Goal: Task Accomplishment & Management: Use online tool/utility

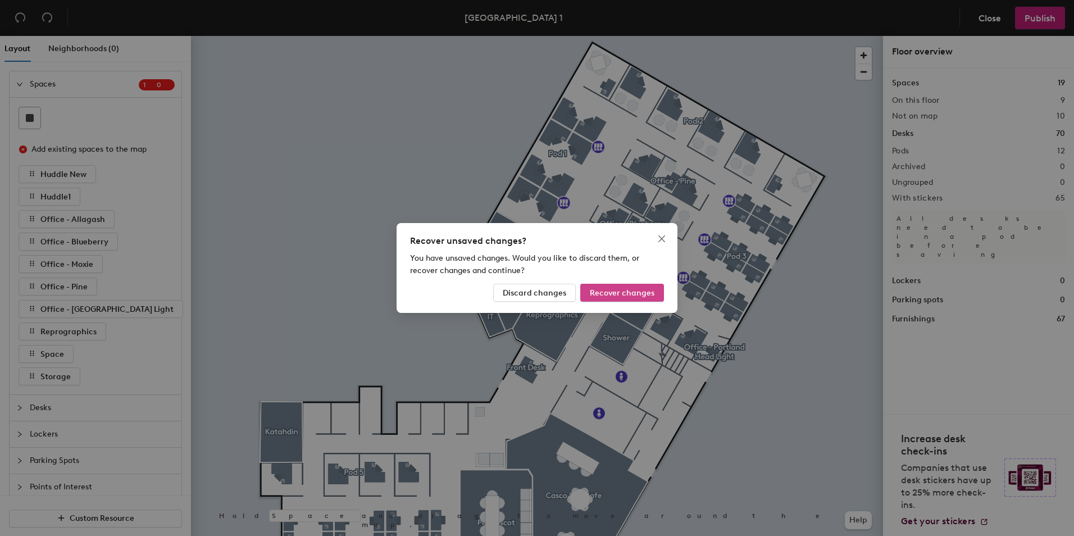
click at [618, 287] on button "Recover changes" at bounding box center [623, 293] width 84 height 18
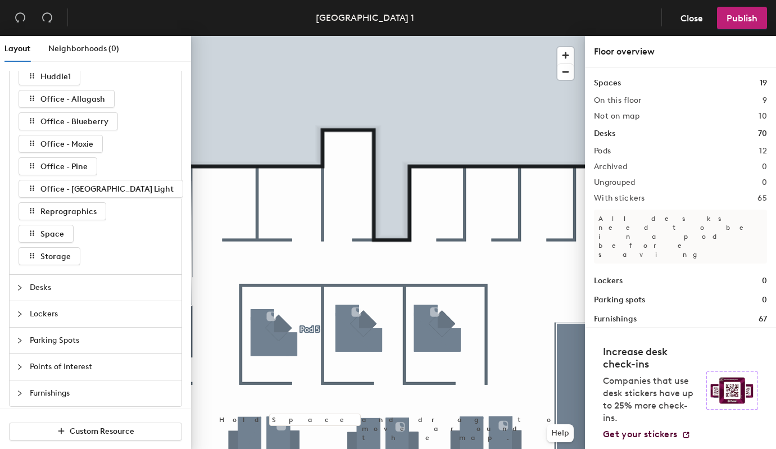
scroll to position [128, 0]
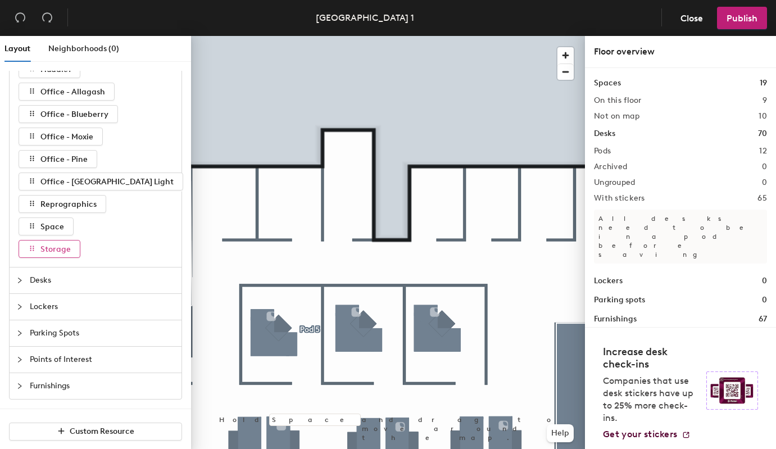
click at [58, 247] on span "Storage" at bounding box center [55, 249] width 30 height 10
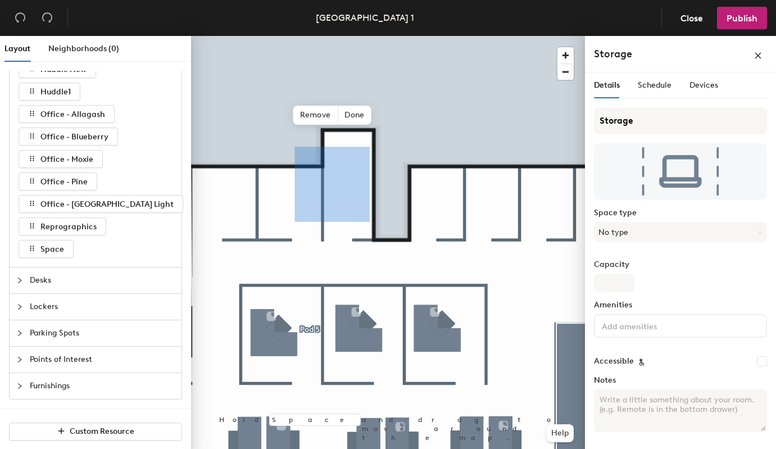
scroll to position [105, 0]
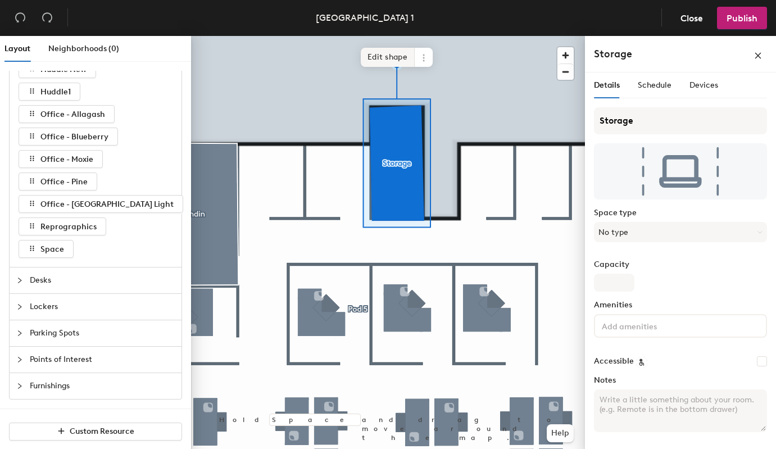
click at [392, 50] on span "Edit shape" at bounding box center [388, 57] width 54 height 19
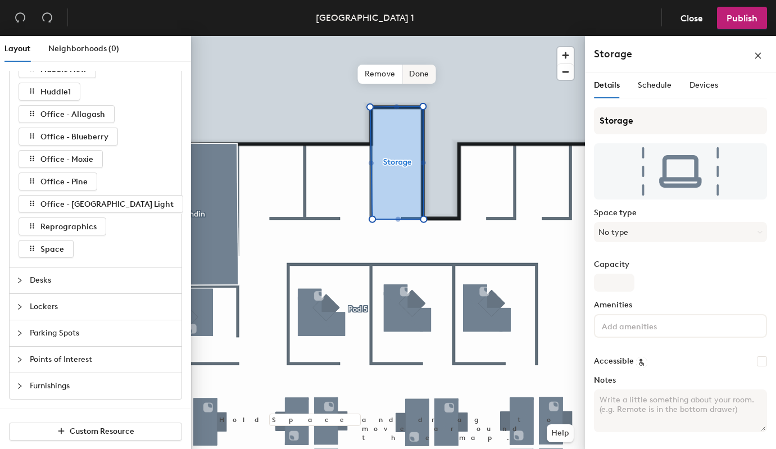
click at [409, 75] on span "Done" at bounding box center [418, 74] width 33 height 19
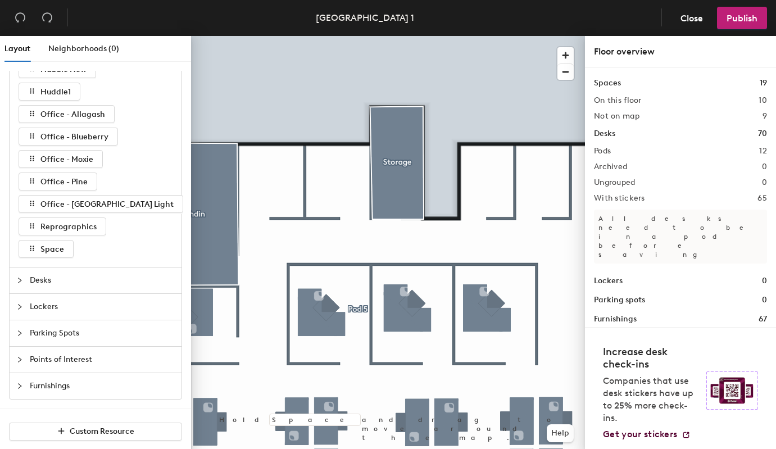
click at [389, 36] on div at bounding box center [388, 36] width 394 height 0
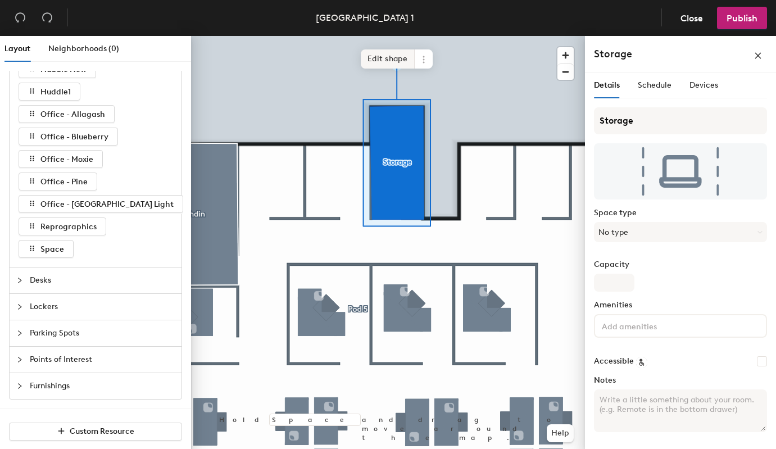
click at [386, 62] on span "Edit shape" at bounding box center [388, 58] width 54 height 19
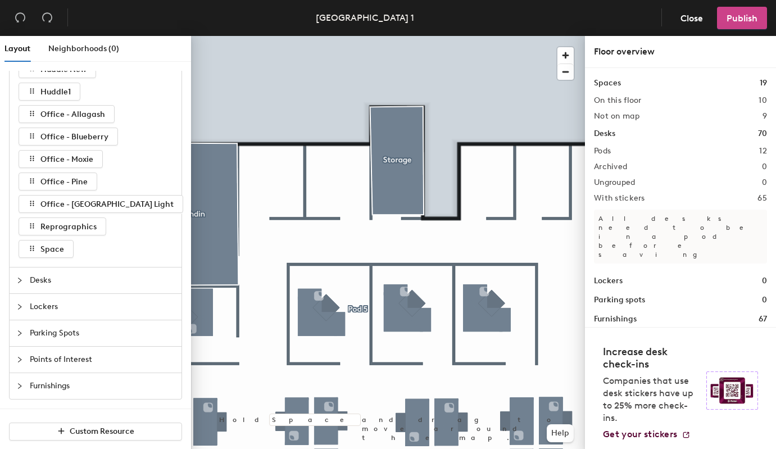
click at [732, 18] on span "Publish" at bounding box center [742, 18] width 31 height 11
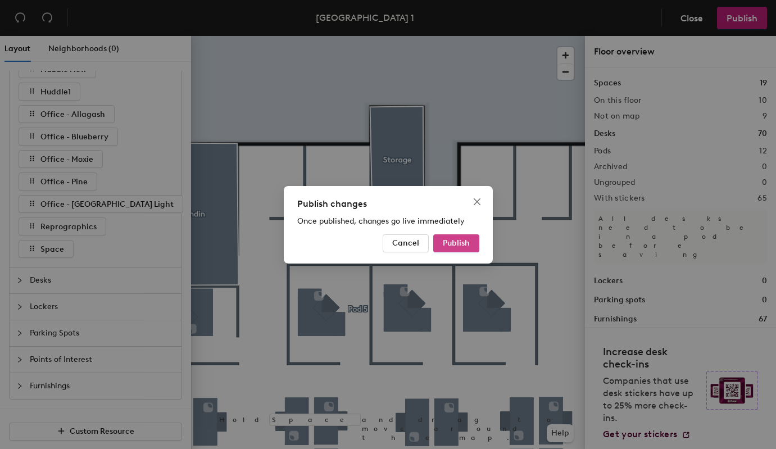
click at [438, 247] on button "Publish" at bounding box center [456, 243] width 46 height 18
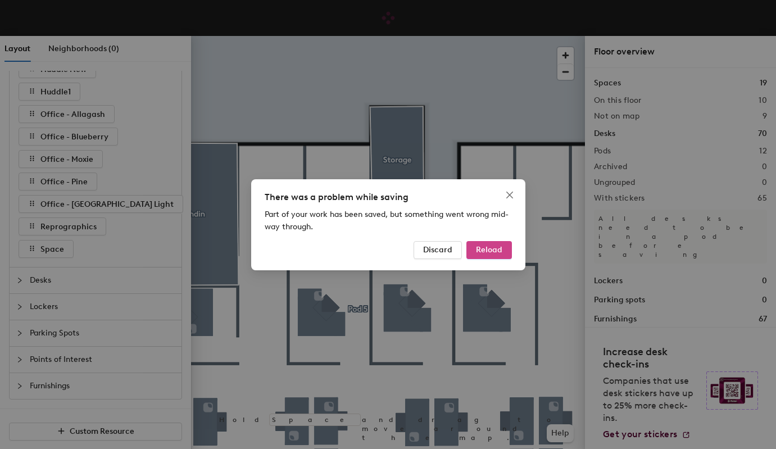
click at [490, 255] on button "Reload" at bounding box center [489, 250] width 46 height 18
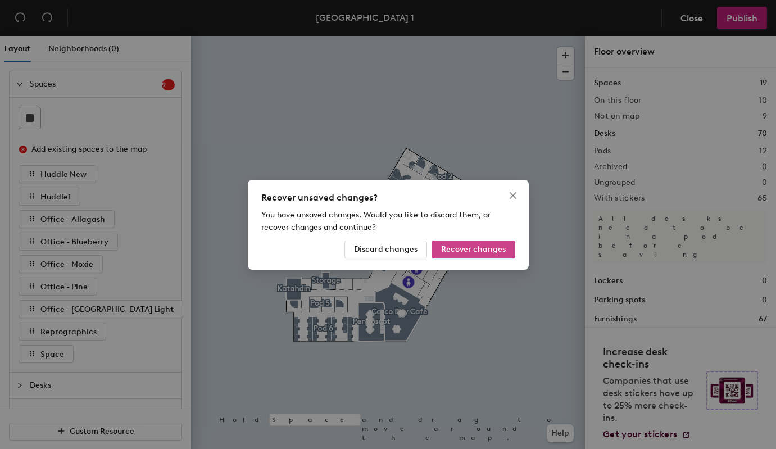
click at [462, 250] on span "Recover changes" at bounding box center [473, 249] width 65 height 10
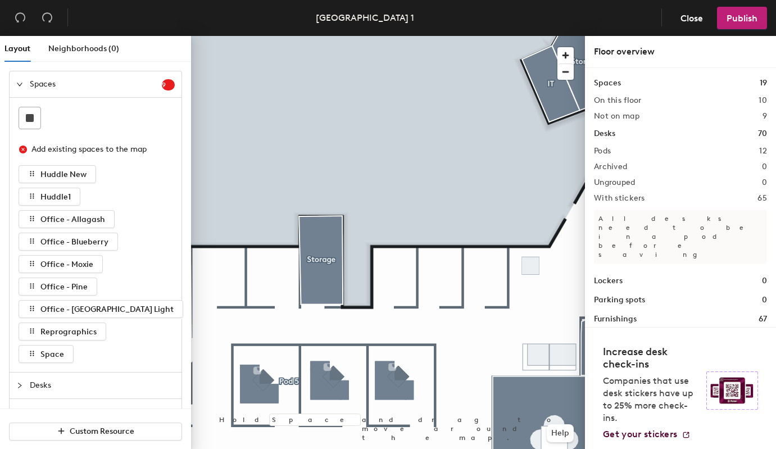
click at [278, 36] on div at bounding box center [388, 36] width 394 height 0
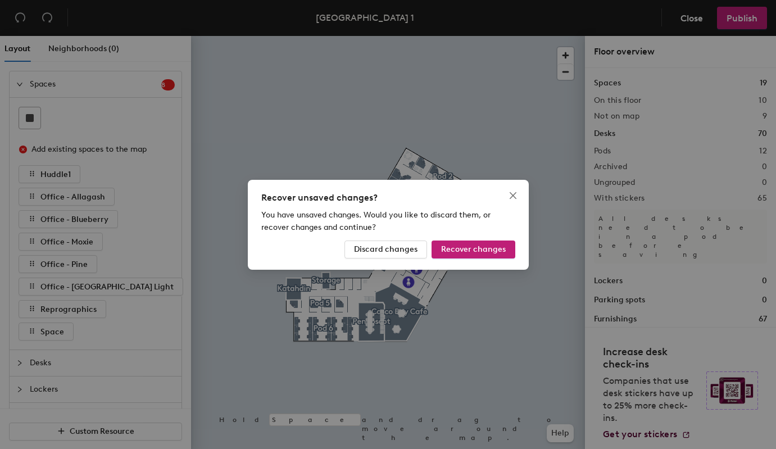
click at [474, 248] on span "Recover changes" at bounding box center [473, 249] width 65 height 10
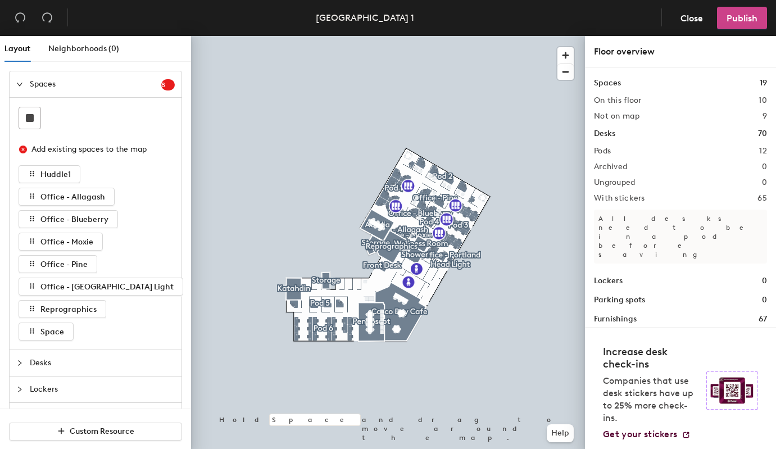
click at [746, 17] on span "Publish" at bounding box center [742, 18] width 31 height 11
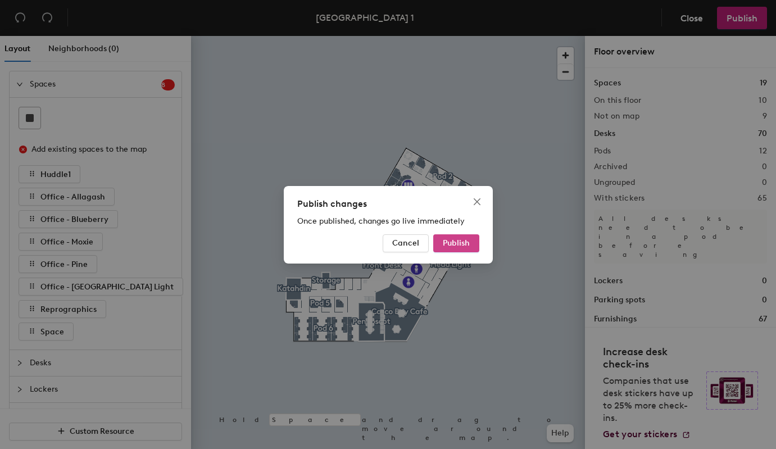
click at [455, 241] on span "Publish" at bounding box center [456, 243] width 27 height 10
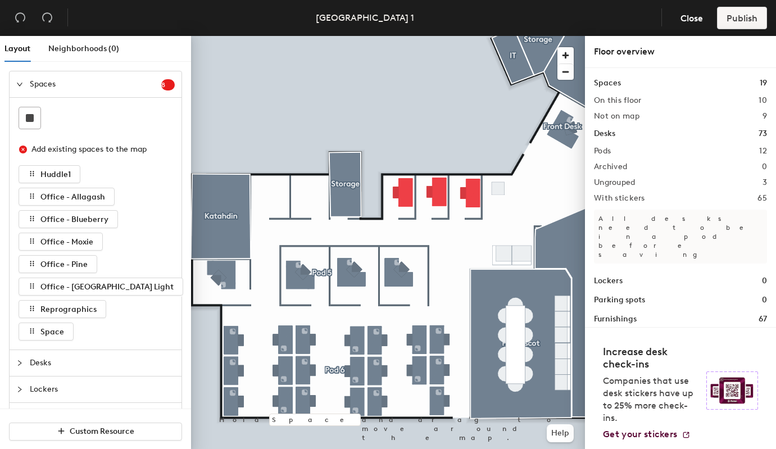
click at [17, 46] on span "Layout" at bounding box center [17, 49] width 26 height 10
click at [19, 76] on div "Spaces 8" at bounding box center [96, 84] width 172 height 26
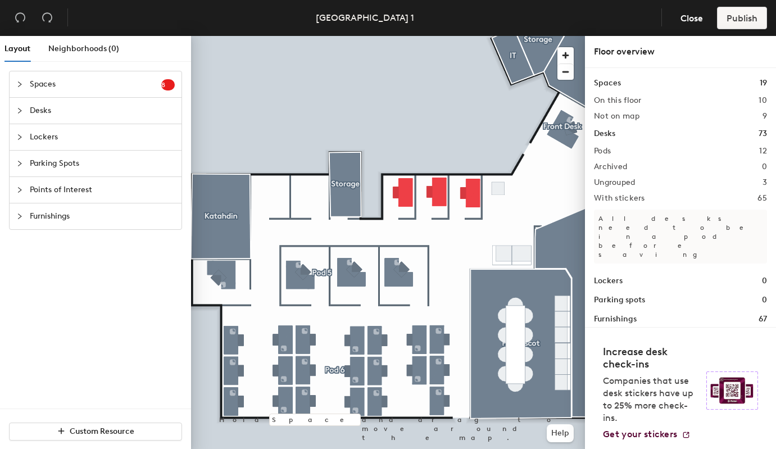
click at [19, 188] on icon "collapsed" at bounding box center [19, 190] width 7 height 7
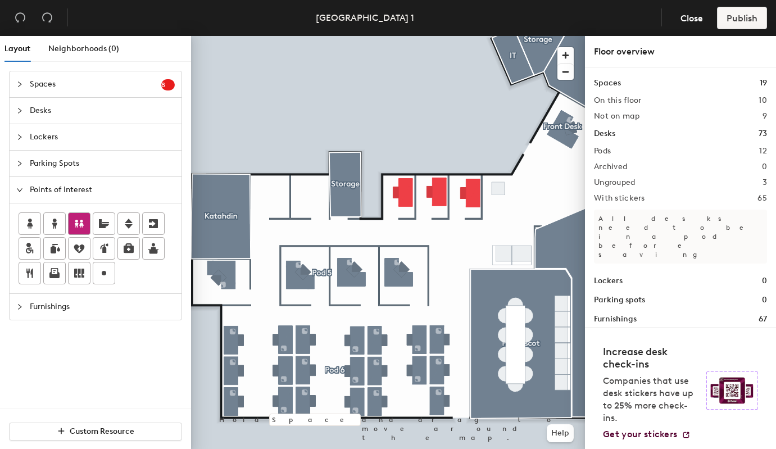
click at [76, 222] on icon at bounding box center [79, 224] width 9 height 8
click at [295, 225] on span "Done" at bounding box center [292, 224] width 33 height 19
click at [81, 221] on icon at bounding box center [79, 224] width 9 height 8
click at [326, 231] on span "Done" at bounding box center [331, 232] width 33 height 19
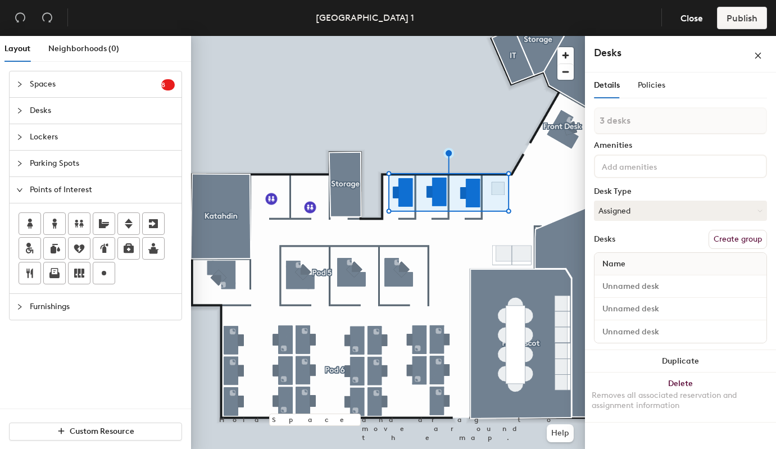
click at [738, 238] on button "Create group" at bounding box center [738, 239] width 58 height 19
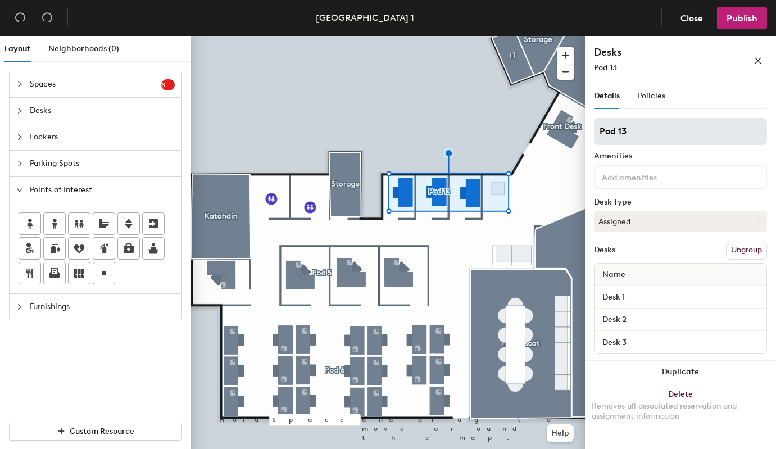
click at [670, 121] on input "Pod 13" at bounding box center [680, 131] width 173 height 27
type input "Pod 4"
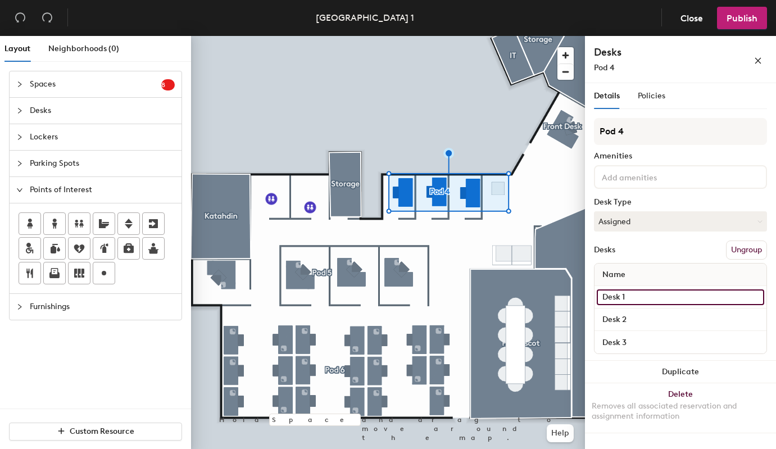
click at [650, 293] on input "Desk 1" at bounding box center [680, 297] width 167 height 16
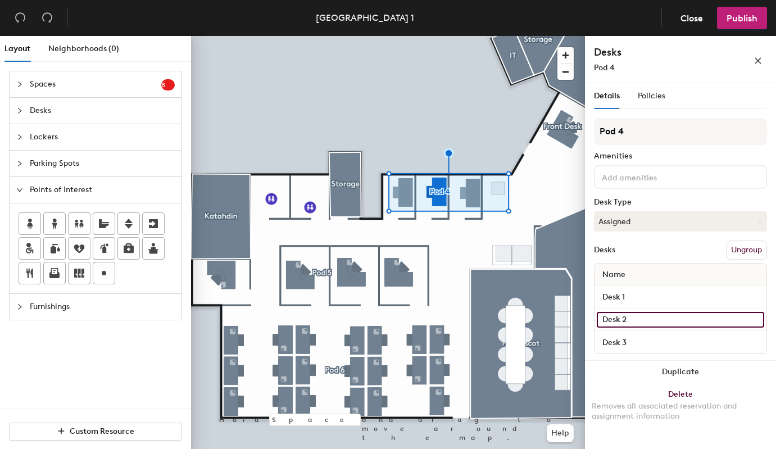
click at [644, 316] on input "Desk 2" at bounding box center [680, 320] width 167 height 16
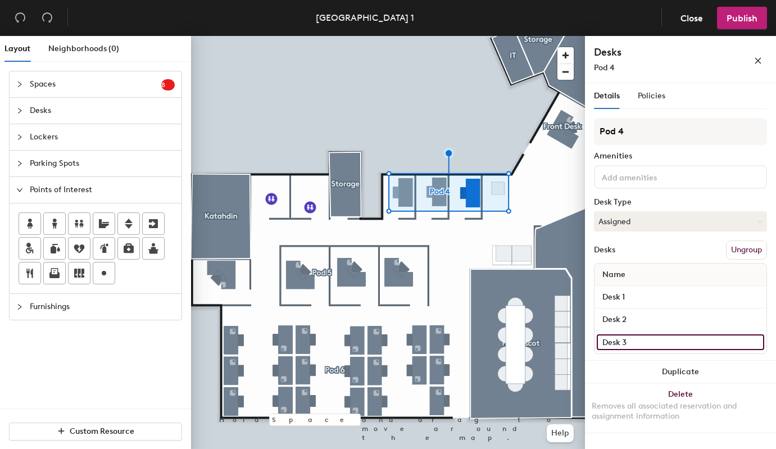
click at [643, 335] on input "Desk 3" at bounding box center [680, 342] width 167 height 16
type input "Desk 1"
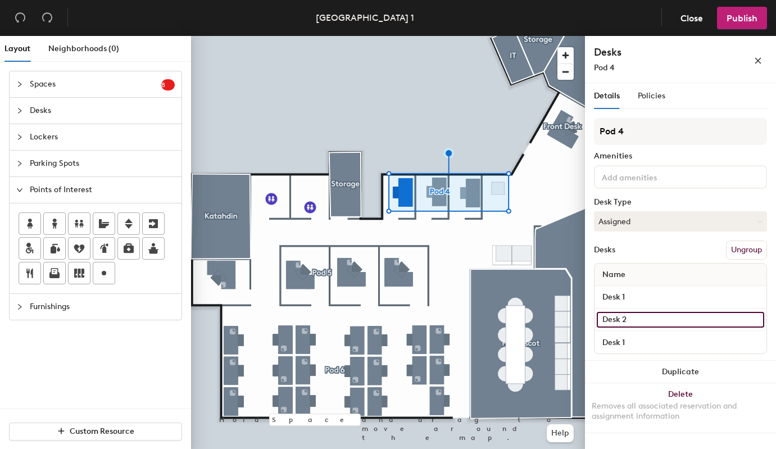
click at [643, 312] on input "Desk 2" at bounding box center [680, 320] width 167 height 16
type input "Desk 3"
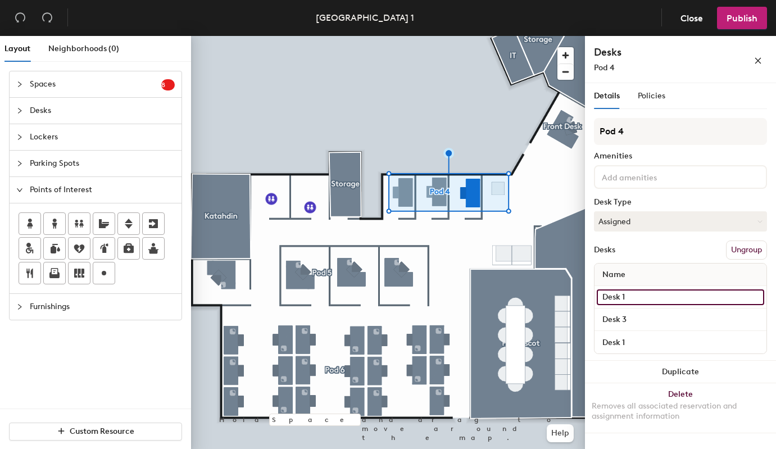
click at [639, 297] on input "Desk 1" at bounding box center [680, 297] width 167 height 16
type input "Desk 2"
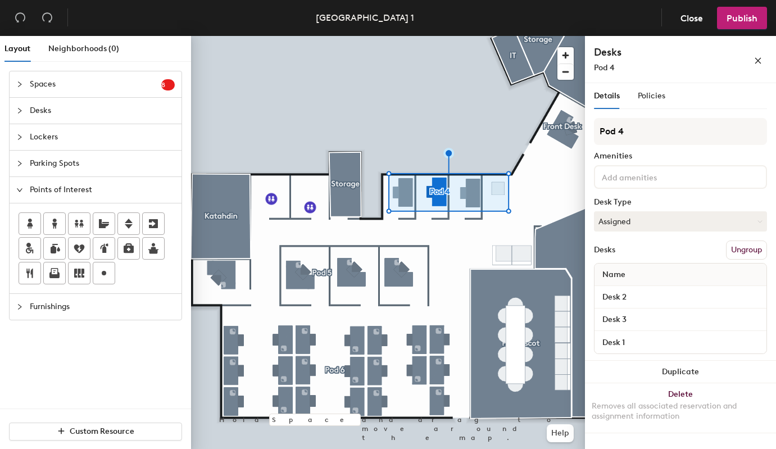
click at [770, 158] on div "Details Policies Pod 4 Amenities Desk Type Assigned Desks Ungroup Name Desk 2 D…" at bounding box center [680, 268] width 191 height 370
click at [740, 21] on span "Publish" at bounding box center [742, 18] width 31 height 11
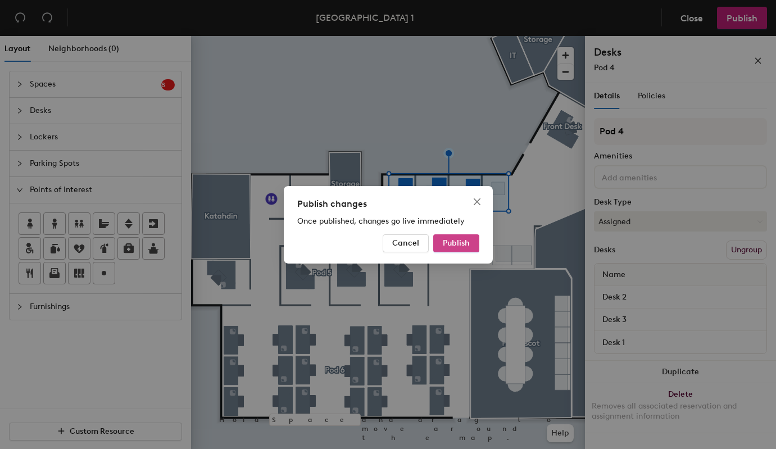
click at [454, 244] on span "Publish" at bounding box center [456, 243] width 27 height 10
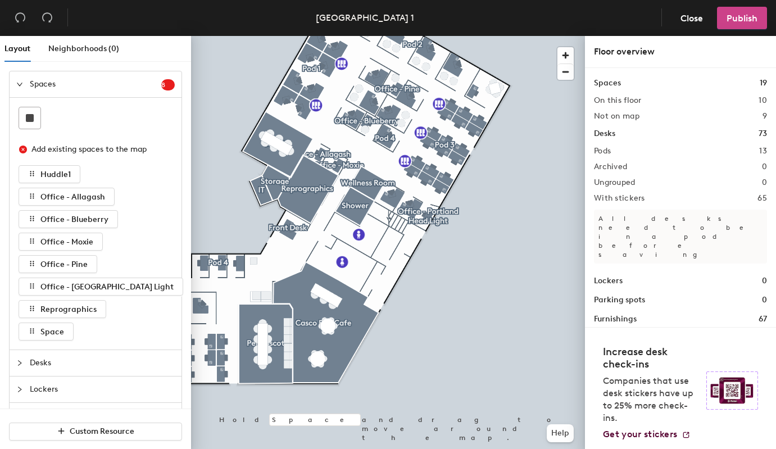
click at [738, 21] on span "Publish" at bounding box center [742, 18] width 31 height 11
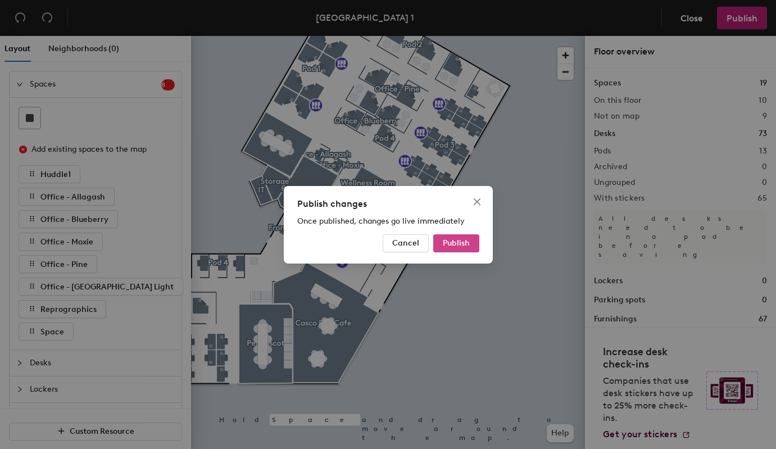
click at [450, 244] on span "Publish" at bounding box center [456, 243] width 27 height 10
